Goal: Check status: Check status

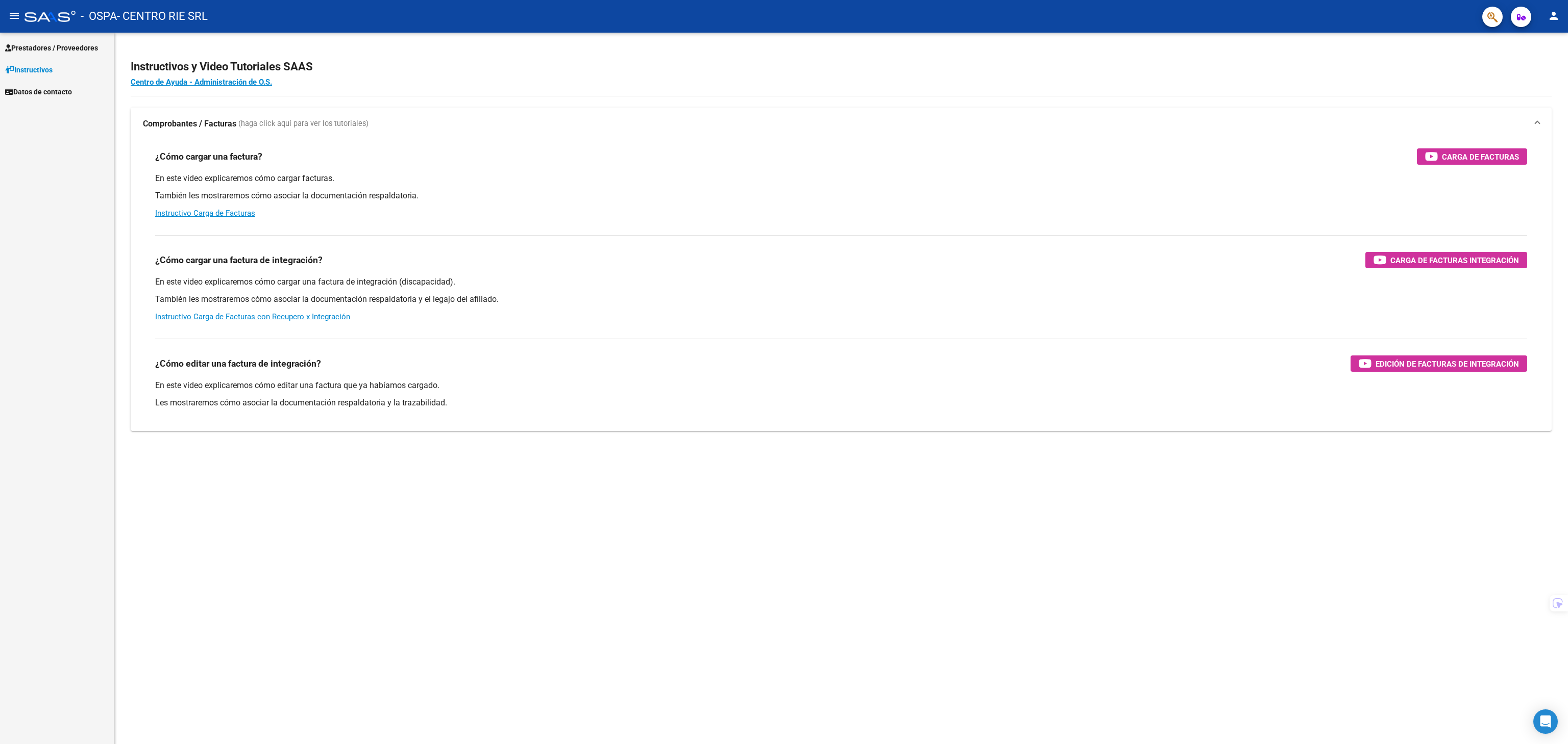
click at [53, 50] on span "Prestadores / Proveedores" at bounding box center [52, 48] width 93 height 11
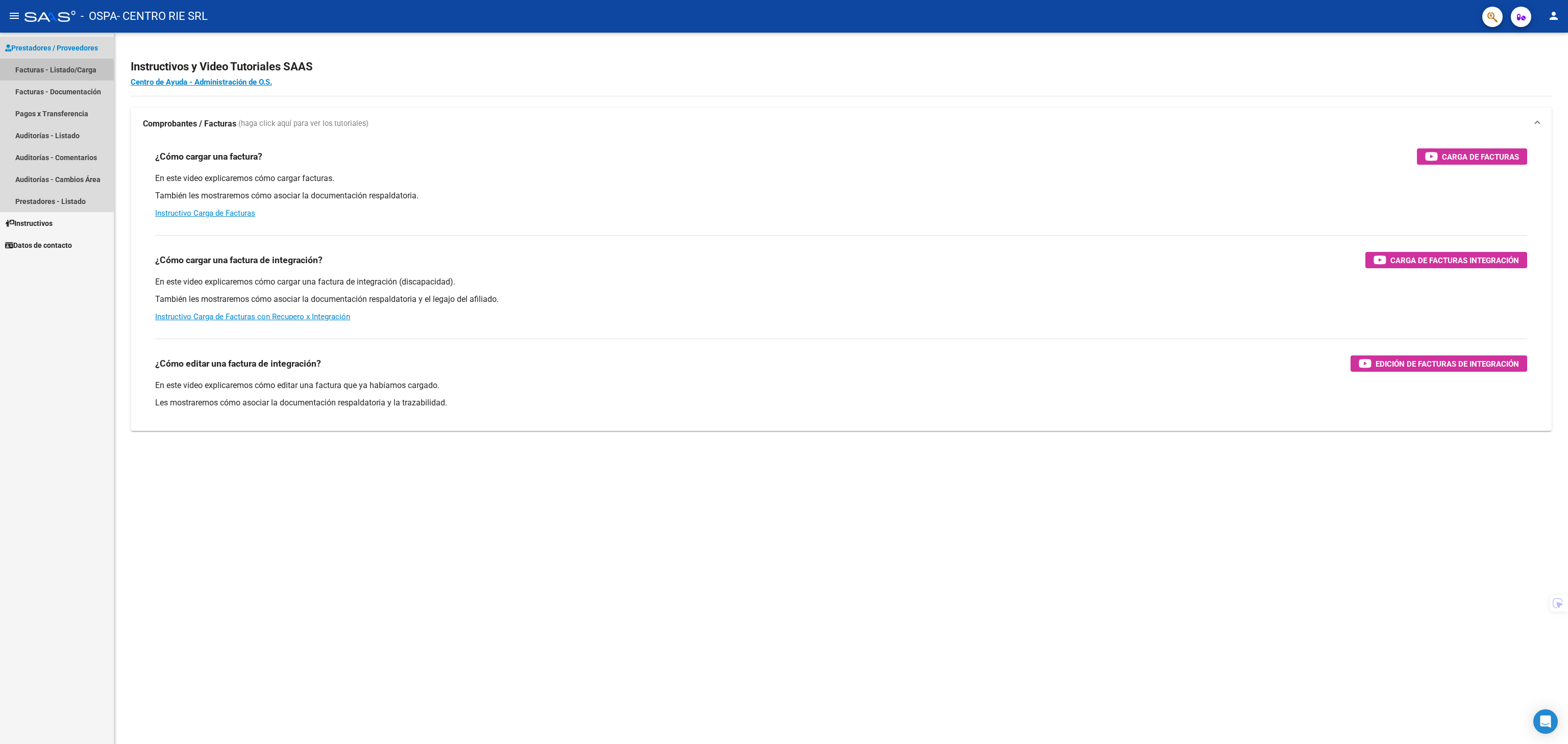
click at [49, 70] on link "Facturas - Listado/Carga" at bounding box center [57, 69] width 113 height 22
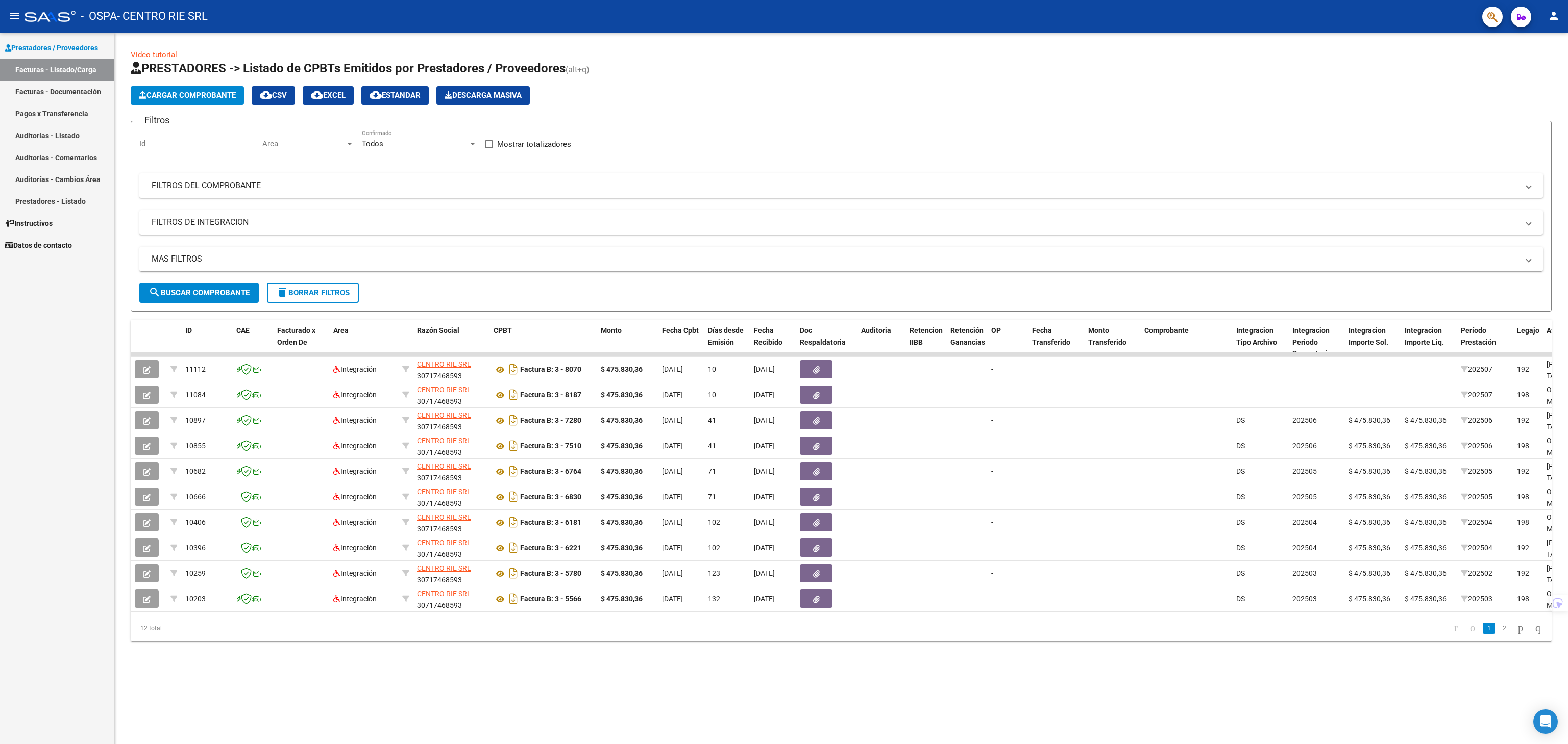
click at [197, 181] on mat-panel-title "FILTROS DEL COMPROBANTE" at bounding box center [835, 186] width 1367 height 11
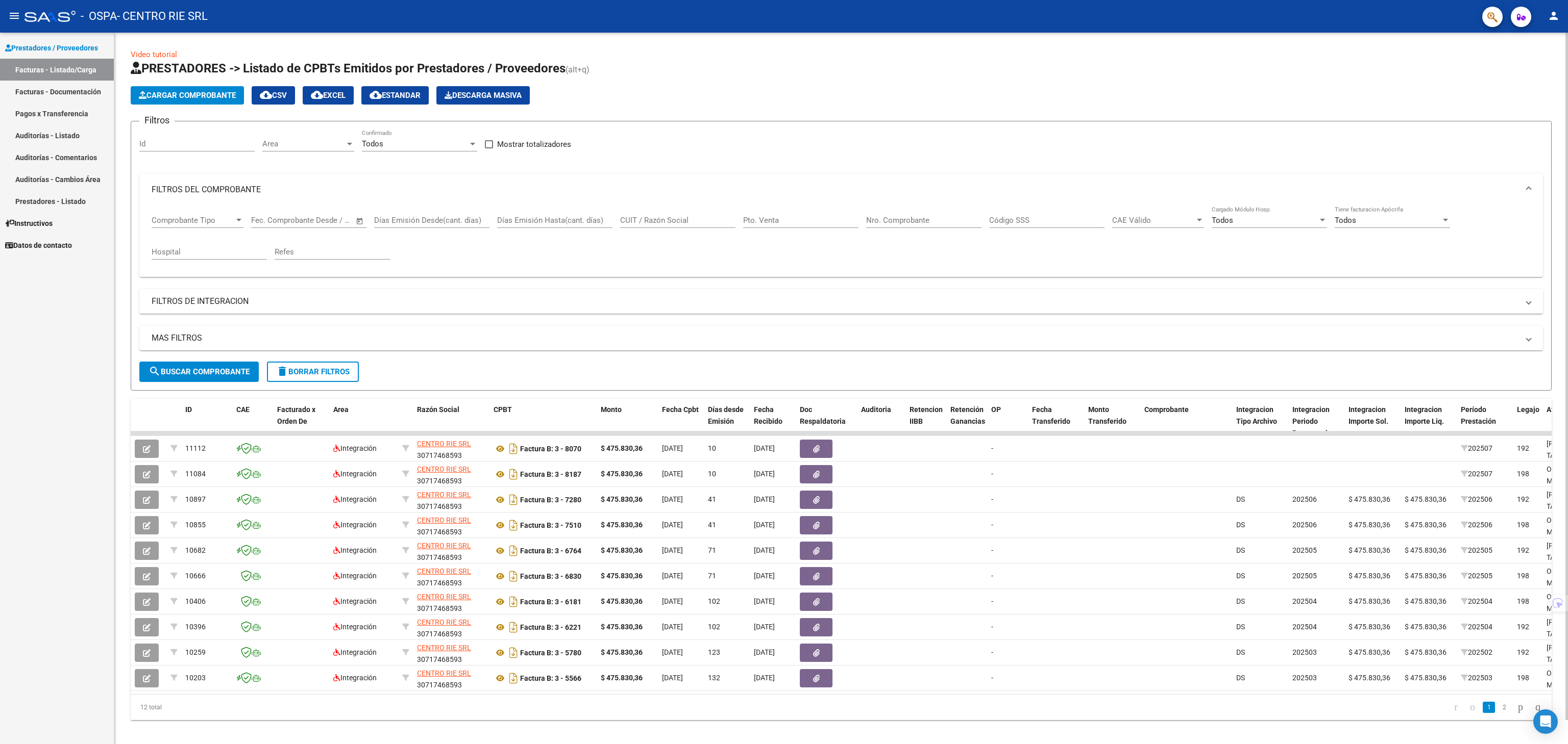
click at [1051, 223] on input "Código SSS" at bounding box center [1047, 220] width 115 height 9
click at [894, 223] on input "Nro. Comprobante" at bounding box center [923, 220] width 115 height 9
paste input "8187"
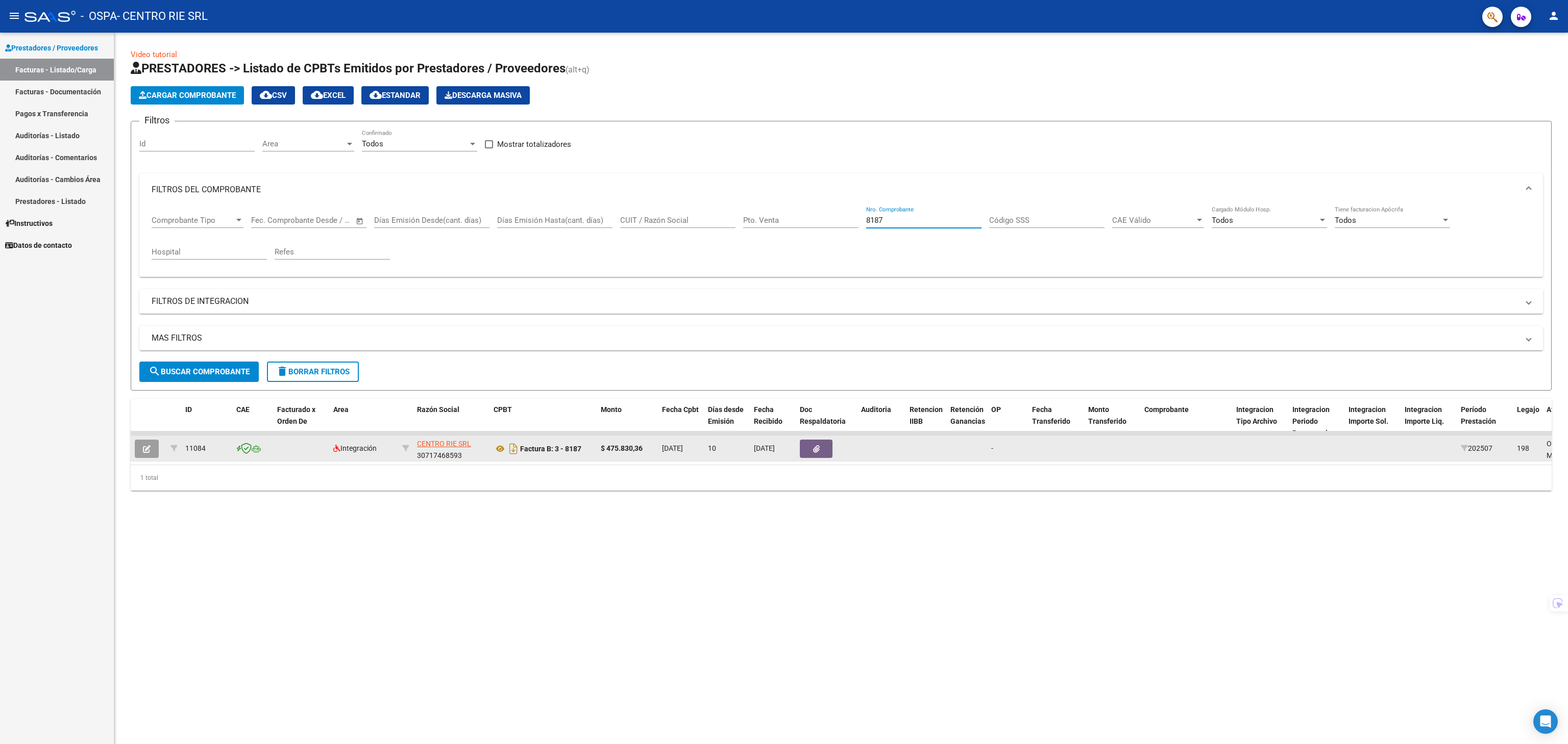
type input "8187"
click at [156, 440] on button "button" at bounding box center [146, 449] width 24 height 18
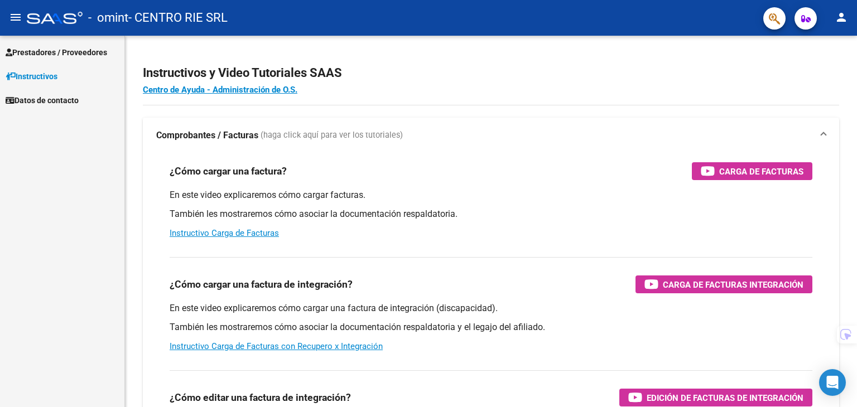
click at [69, 56] on span "Prestadores / Proveedores" at bounding box center [57, 52] width 102 height 12
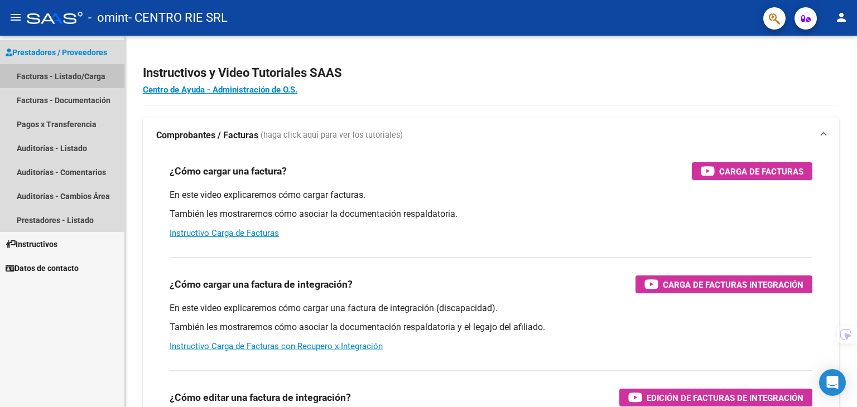
click at [84, 73] on link "Facturas - Listado/Carga" at bounding box center [62, 76] width 124 height 24
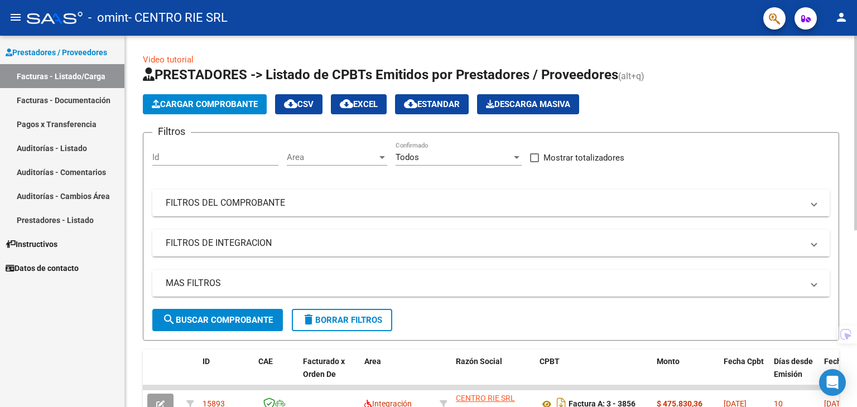
click at [228, 193] on mat-expansion-panel-header "FILTROS DEL COMPROBANTE" at bounding box center [491, 203] width 678 height 27
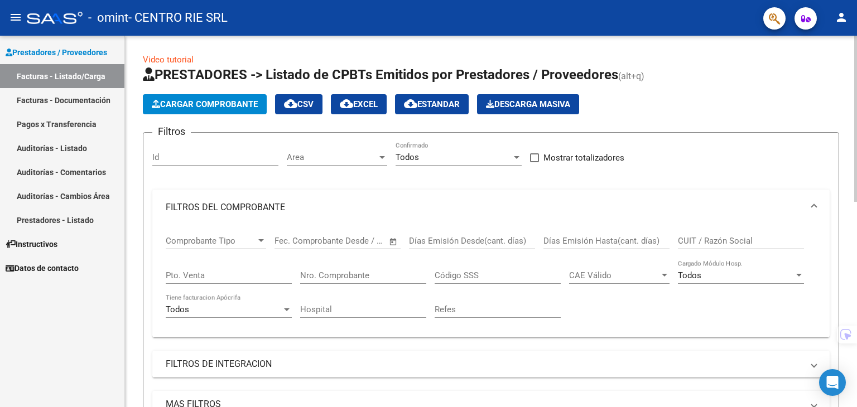
click at [356, 277] on input "Nro. Comprobante" at bounding box center [363, 276] width 126 height 10
paste input "3866"
type input "3866"
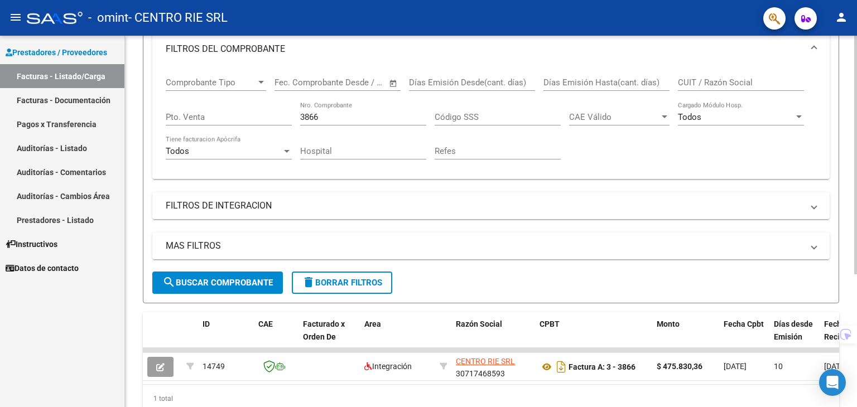
drag, startPoint x: 410, startPoint y: 258, endPoint x: 410, endPoint y: 318, distance: 59.7
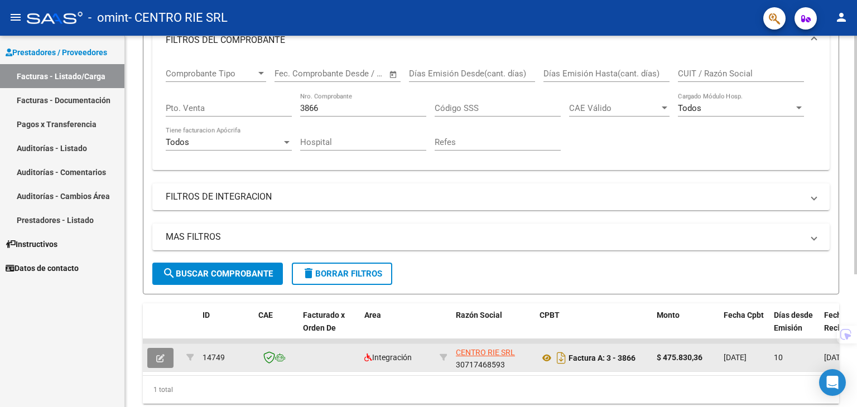
click at [167, 357] on button "button" at bounding box center [160, 358] width 26 height 20
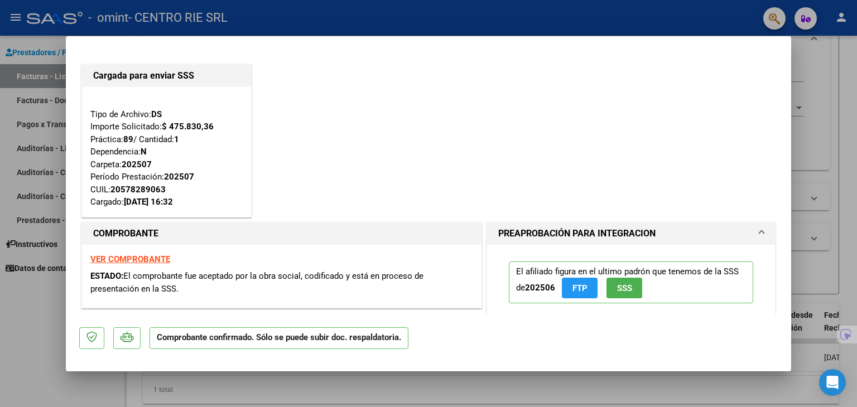
click at [798, 150] on div at bounding box center [428, 203] width 857 height 407
type input "$ 0,00"
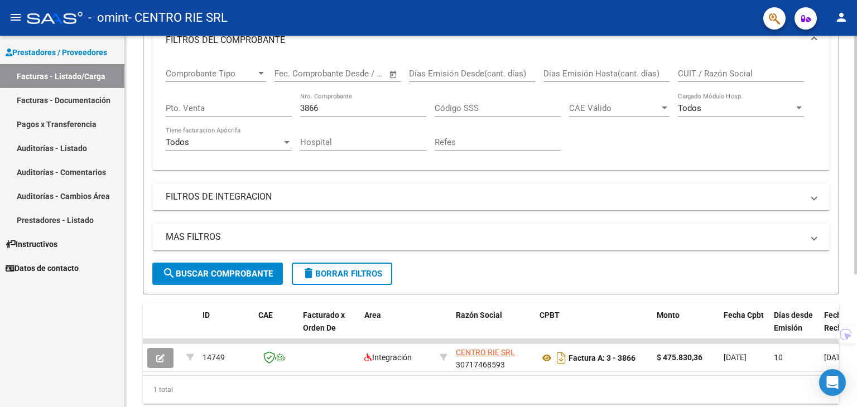
drag, startPoint x: 358, startPoint y: 108, endPoint x: 232, endPoint y: 108, distance: 125.6
click at [246, 108] on div "Comprobante Tipo Comprobante Tipo Start date – End date Fec. Comprobante Desde …" at bounding box center [491, 109] width 651 height 103
paste input "35"
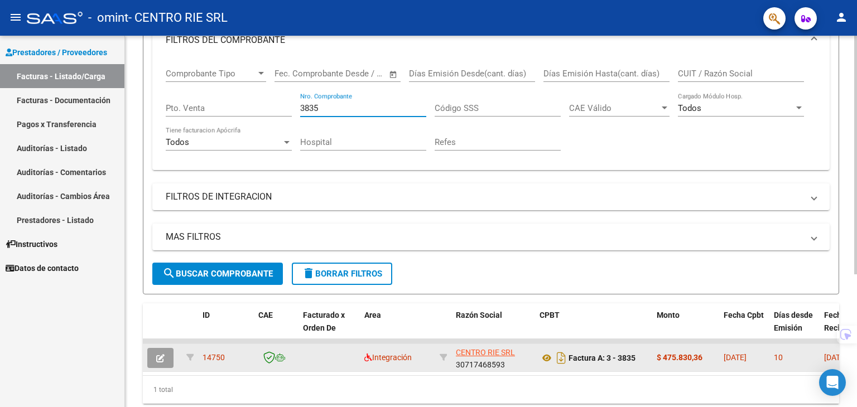
type input "3835"
click at [161, 349] on button "button" at bounding box center [160, 358] width 26 height 20
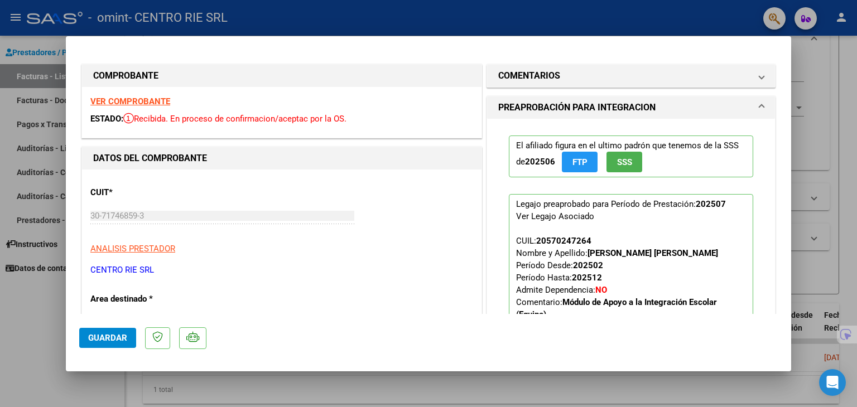
click at [782, 252] on mat-dialog-content "COMPROBANTE VER COMPROBANTE ESTADO: Recibida. En proceso de confirmacion/acepta…" at bounding box center [429, 182] width 726 height 265
click at [812, 244] on div at bounding box center [428, 203] width 857 height 407
type input "$ 0,00"
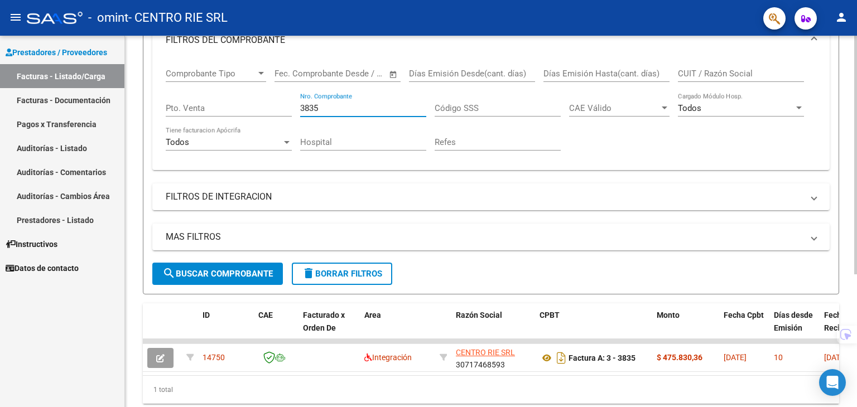
drag, startPoint x: 355, startPoint y: 108, endPoint x: 207, endPoint y: 105, distance: 148.5
click at [230, 105] on div "Comprobante Tipo Comprobante Tipo Start date – End date Fec. Comprobante Desde …" at bounding box center [491, 109] width 651 height 103
paste input "0"
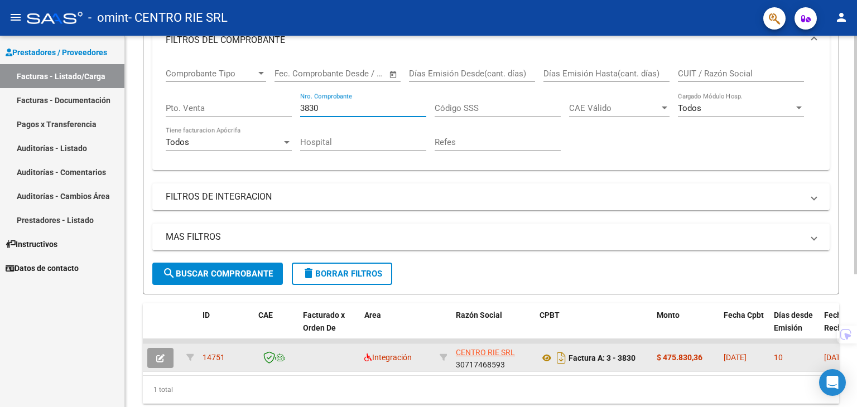
type input "3830"
click at [161, 354] on icon "button" at bounding box center [160, 358] width 8 height 8
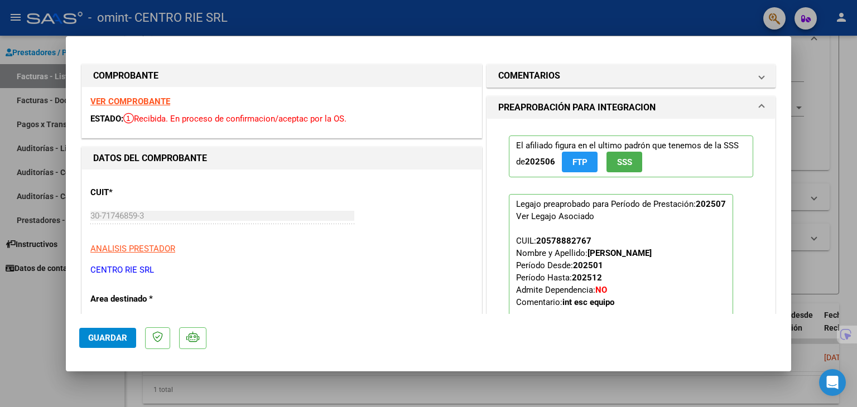
click at [842, 266] on div at bounding box center [428, 203] width 857 height 407
type input "$ 0,00"
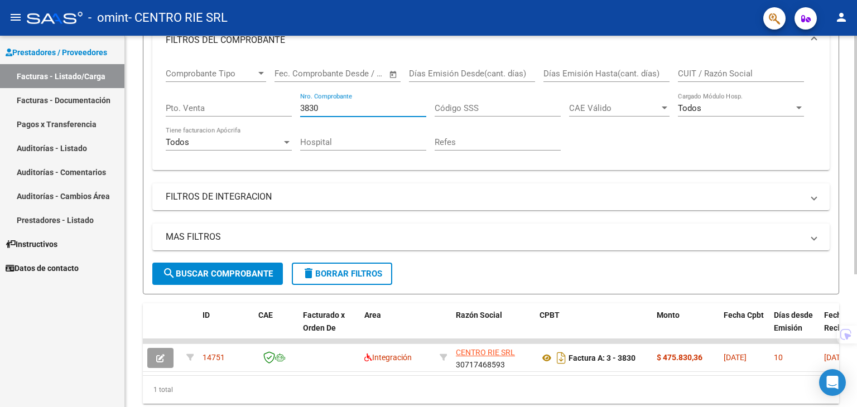
drag, startPoint x: 327, startPoint y: 110, endPoint x: 268, endPoint y: 106, distance: 58.7
click at [268, 106] on div "Comprobante Tipo Comprobante Tipo Start date – End date Fec. Comprobante Desde …" at bounding box center [491, 109] width 651 height 103
paste input "6"
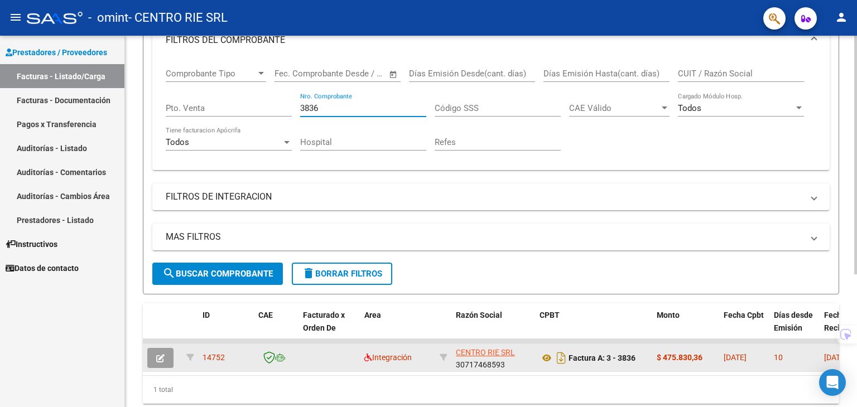
type input "3836"
click at [159, 354] on icon "button" at bounding box center [160, 358] width 8 height 8
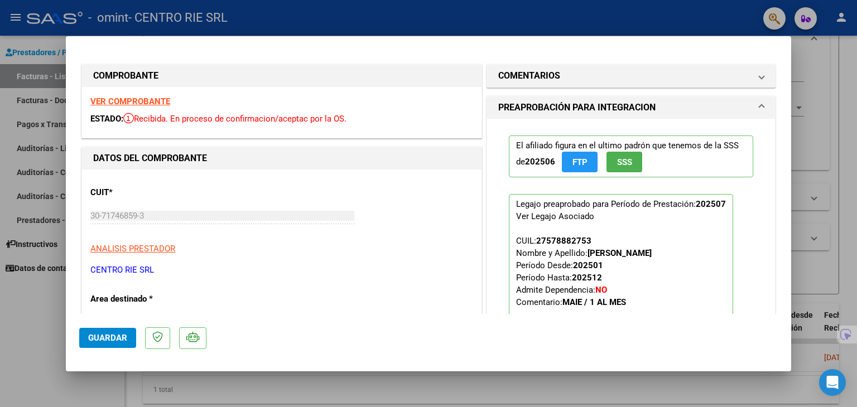
click at [0, 313] on div at bounding box center [428, 203] width 857 height 407
type input "$ 0,00"
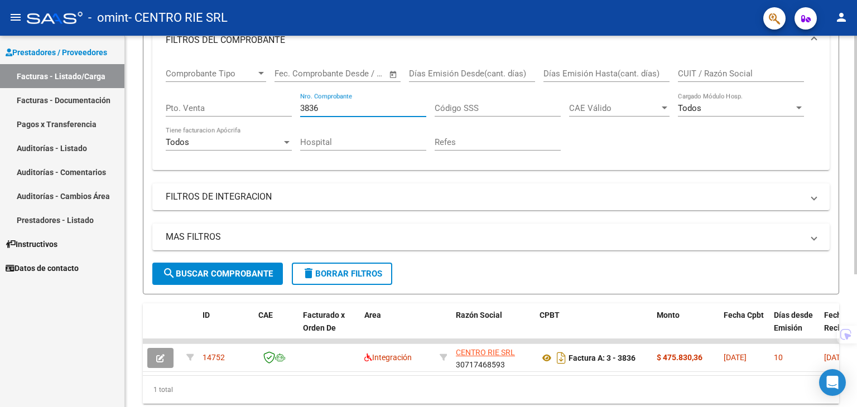
drag, startPoint x: 328, startPoint y: 105, endPoint x: 264, endPoint y: 108, distance: 64.2
click at [264, 108] on div "Comprobante Tipo Comprobante Tipo Start date – End date Fec. Comprobante Desde …" at bounding box center [491, 109] width 651 height 103
paste input "8"
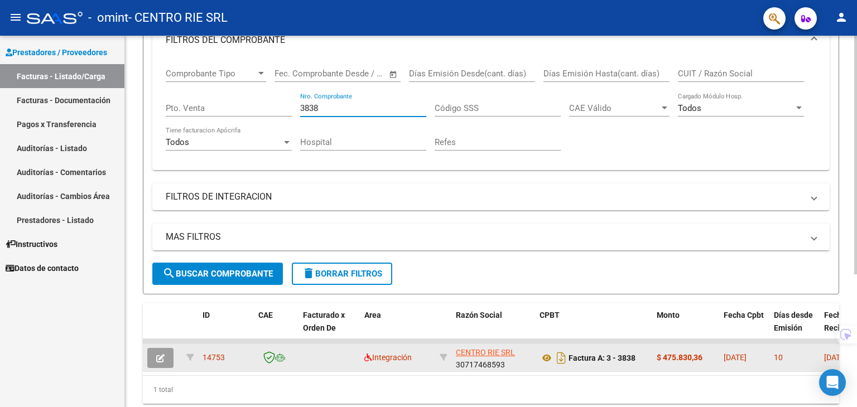
type input "3838"
click at [165, 352] on button "button" at bounding box center [160, 358] width 26 height 20
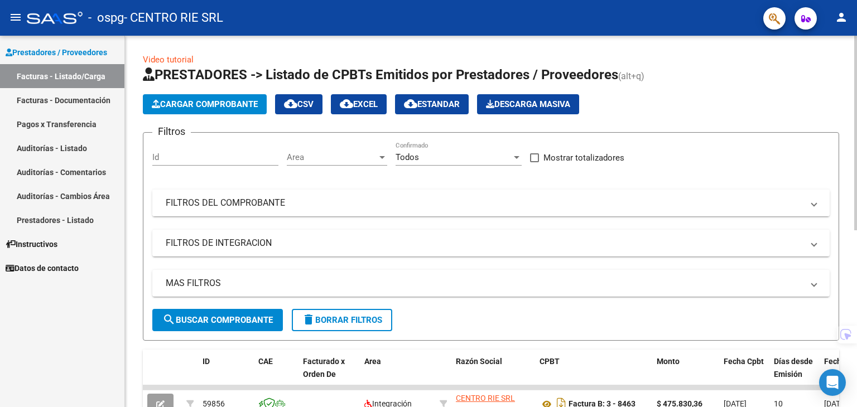
click at [218, 200] on mat-panel-title "FILTROS DEL COMPROBANTE" at bounding box center [484, 203] width 637 height 12
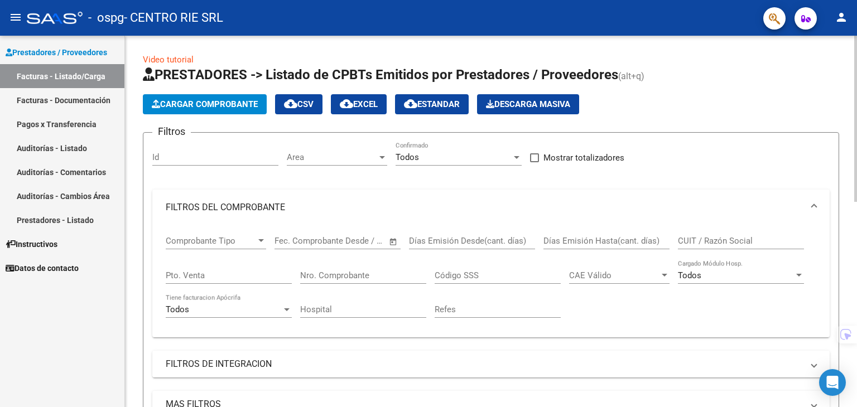
click at [469, 267] on div "Código SSS" at bounding box center [498, 272] width 126 height 24
click at [391, 268] on div "Nro. Comprobante" at bounding box center [363, 272] width 126 height 24
paste input "8220"
type input "8220"
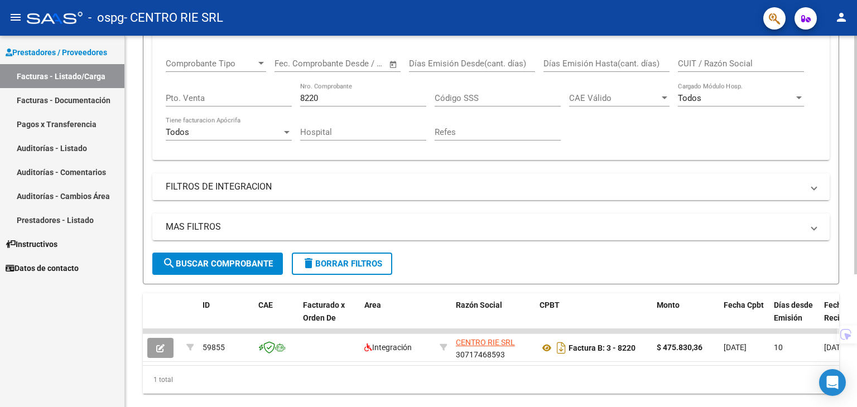
scroll to position [207, 0]
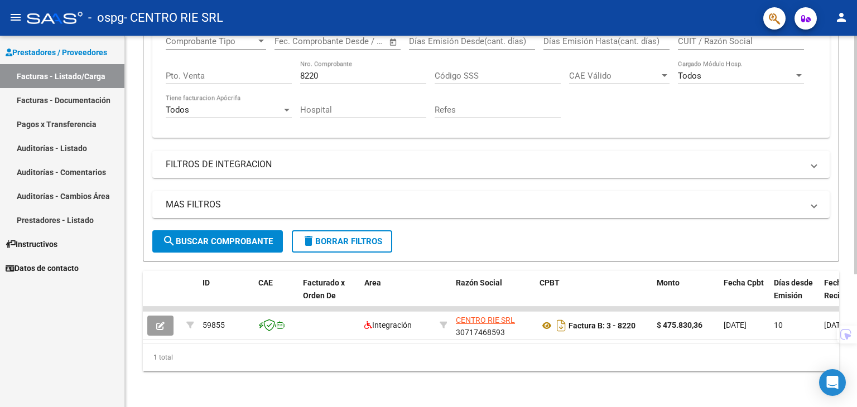
drag, startPoint x: 378, startPoint y: 249, endPoint x: 377, endPoint y: 308, distance: 59.2
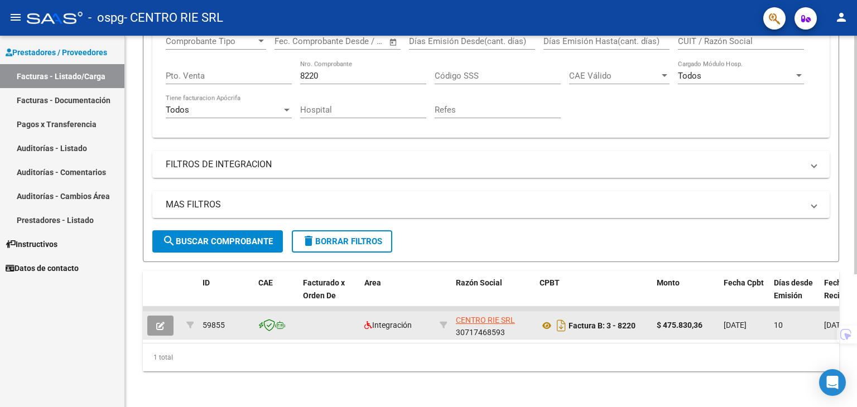
click at [170, 317] on button "button" at bounding box center [160, 326] width 26 height 20
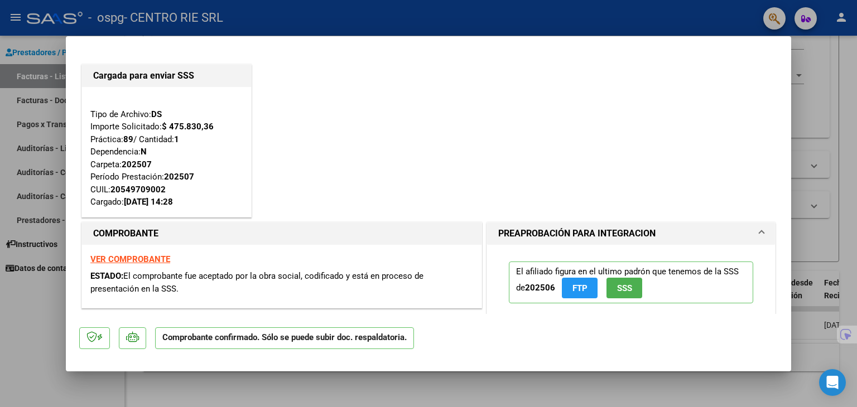
click at [809, 193] on div at bounding box center [428, 203] width 857 height 407
type input "$ 0,00"
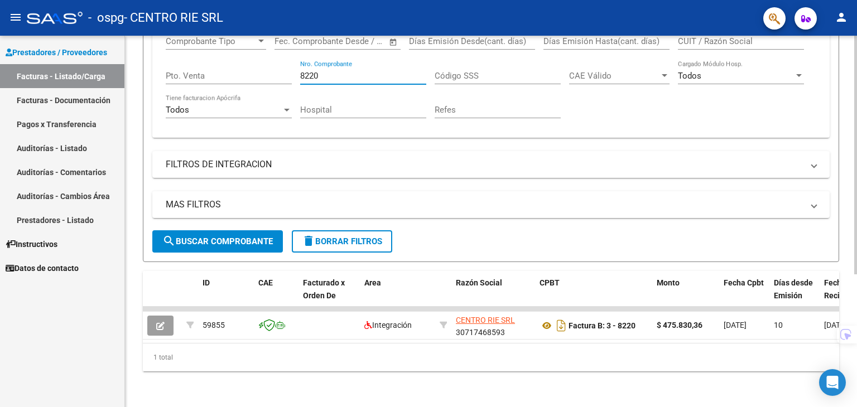
drag, startPoint x: 343, startPoint y: 65, endPoint x: 269, endPoint y: 65, distance: 73.7
click at [270, 65] on div "Comprobante Tipo Comprobante Tipo Start date – End date Fec. Comprobante Desde …" at bounding box center [491, 77] width 651 height 103
paste input "463"
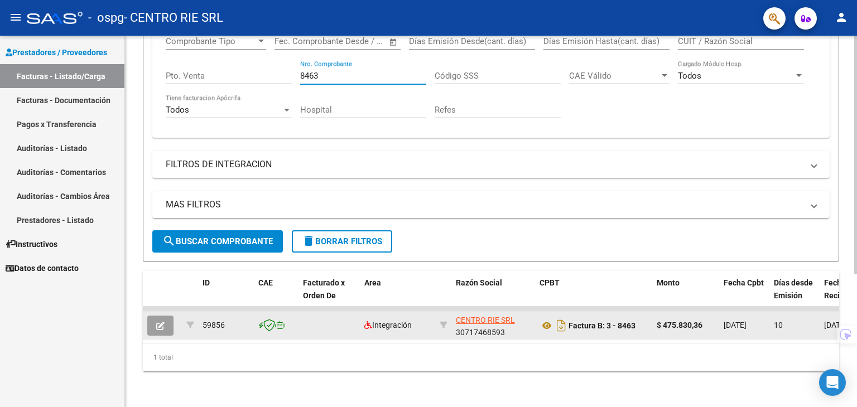
type input "8463"
click at [165, 316] on button "button" at bounding box center [160, 326] width 26 height 20
